Goal: Information Seeking & Learning: Learn about a topic

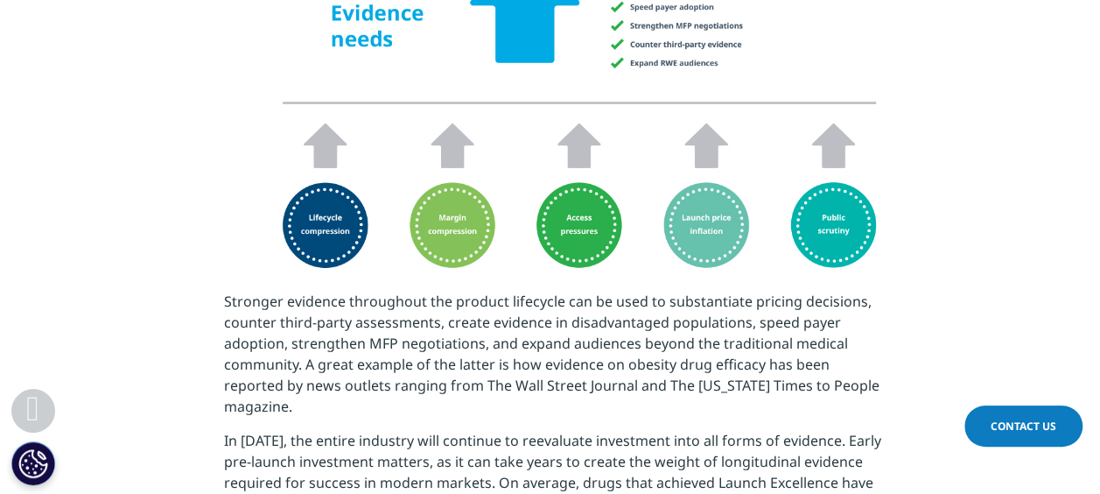
scroll to position [3850, 0]
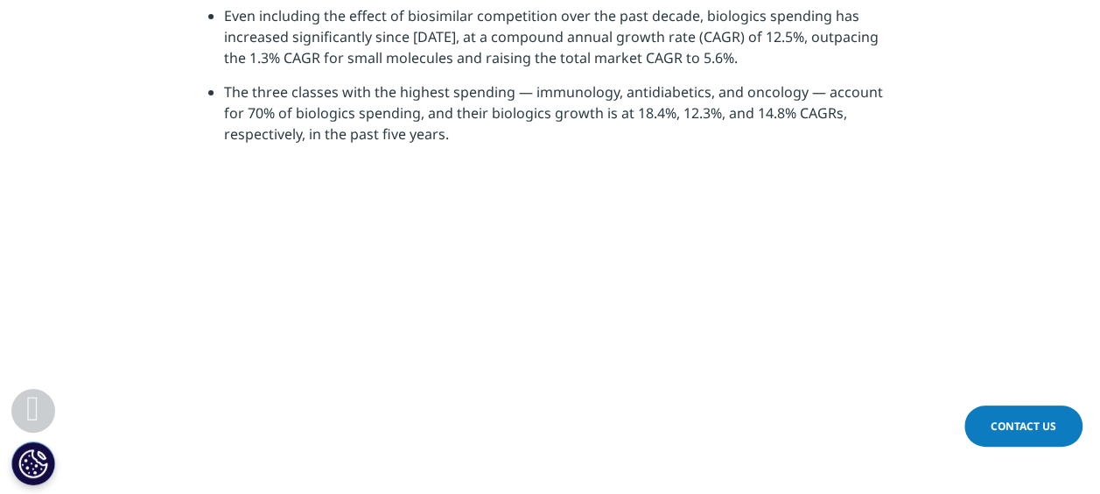
scroll to position [2800, 0]
